Goal: Task Accomplishment & Management: Manage account settings

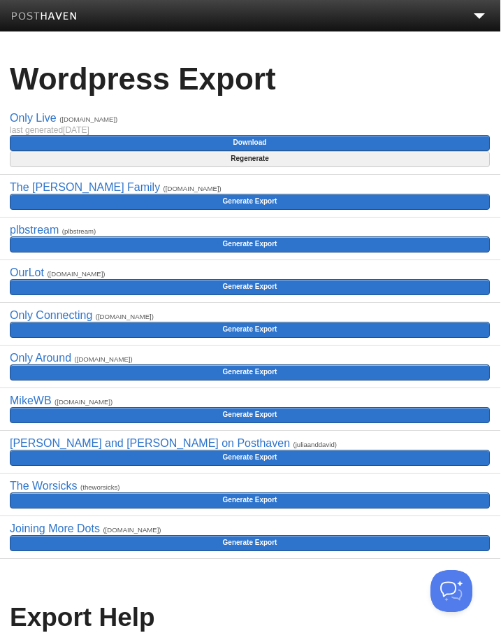
click at [70, 21] on img at bounding box center [45, 17] width 66 height 10
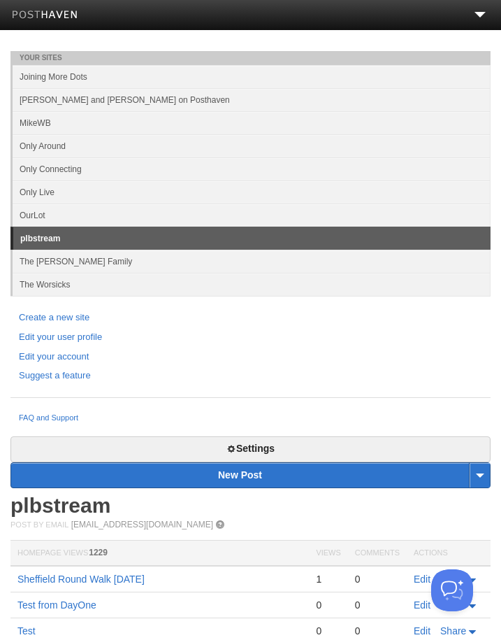
click at [133, 202] on link "Only Live" at bounding box center [252, 192] width 478 height 23
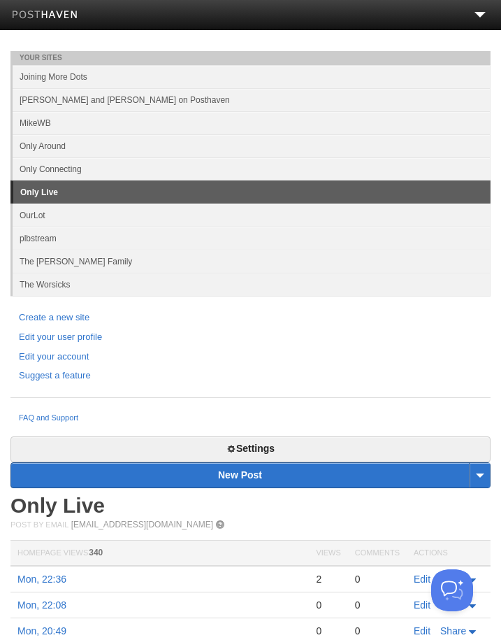
click at [287, 439] on link "Settings" at bounding box center [250, 450] width 480 height 26
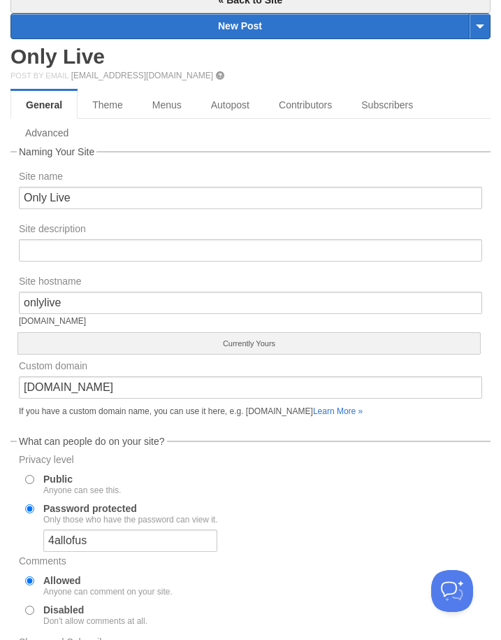
scroll to position [451, 0]
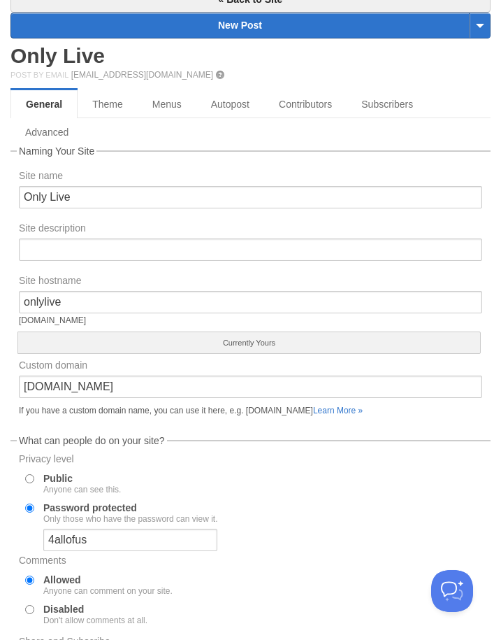
click at [29, 479] on input "Public Anyone can see this." at bounding box center [29, 478] width 9 height 9
radio input "true"
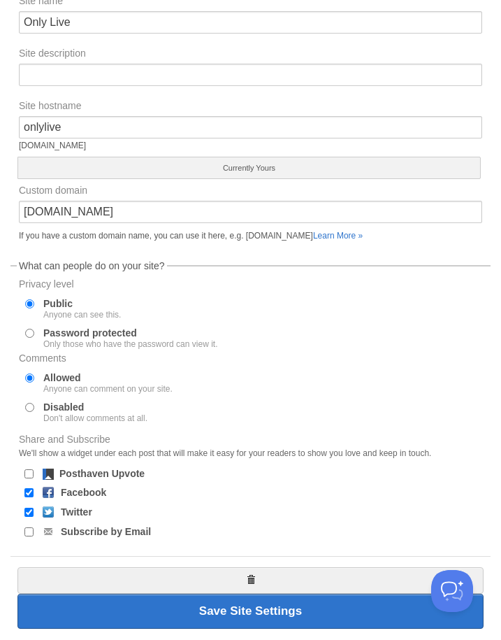
scroll to position [626, 0]
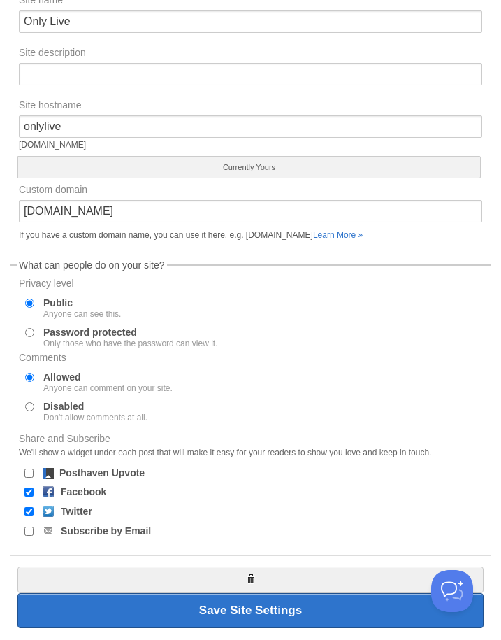
click at [280, 614] on button "Save Site Settings" at bounding box center [250, 610] width 466 height 35
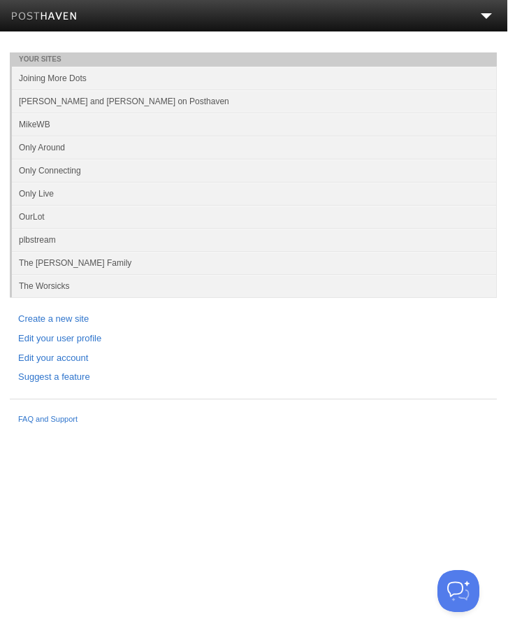
click at [74, 192] on link "Only Live" at bounding box center [255, 193] width 485 height 23
click at [62, 197] on link "Only Live" at bounding box center [255, 193] width 485 height 23
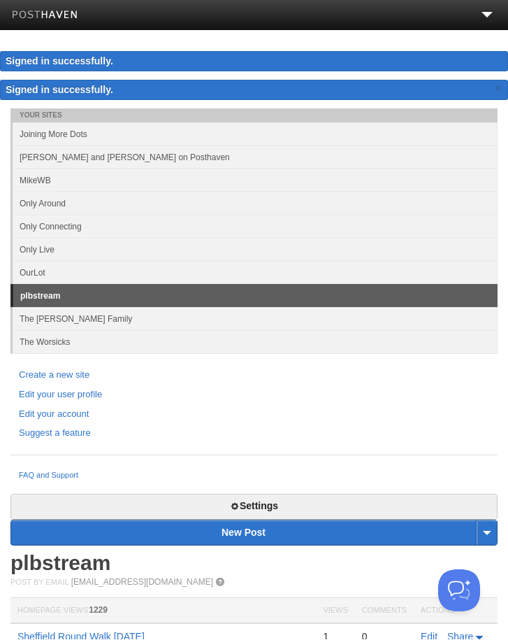
click at [108, 245] on link "Only Live" at bounding box center [255, 249] width 485 height 23
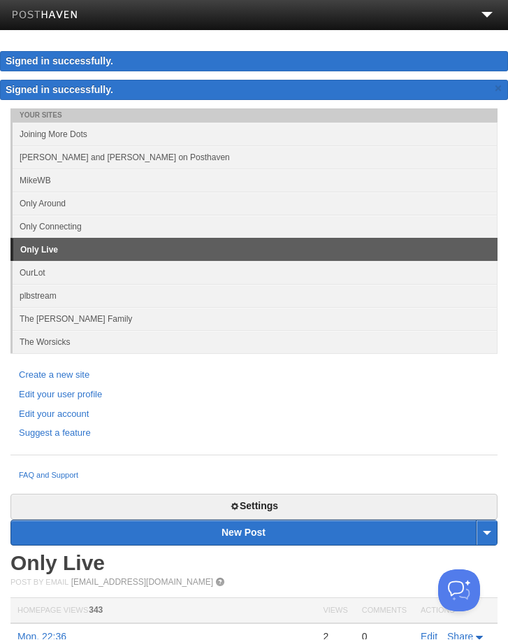
click at [319, 499] on link "Settings" at bounding box center [253, 507] width 487 height 26
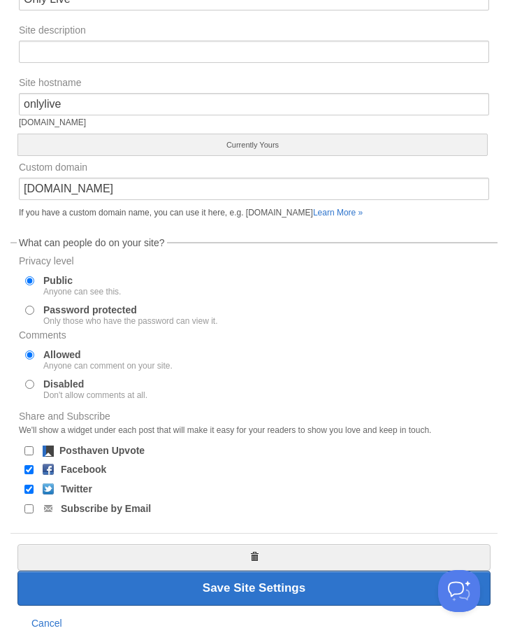
click at [34, 308] on input "Password protected Only those who have the password can view it." at bounding box center [29, 309] width 9 height 9
radio input "true"
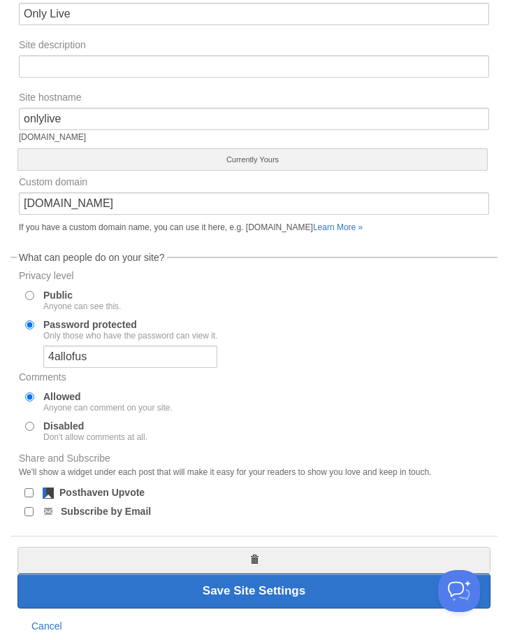
click at [319, 591] on button "Save Site Settings" at bounding box center [253, 590] width 473 height 35
